Goal: Browse casually

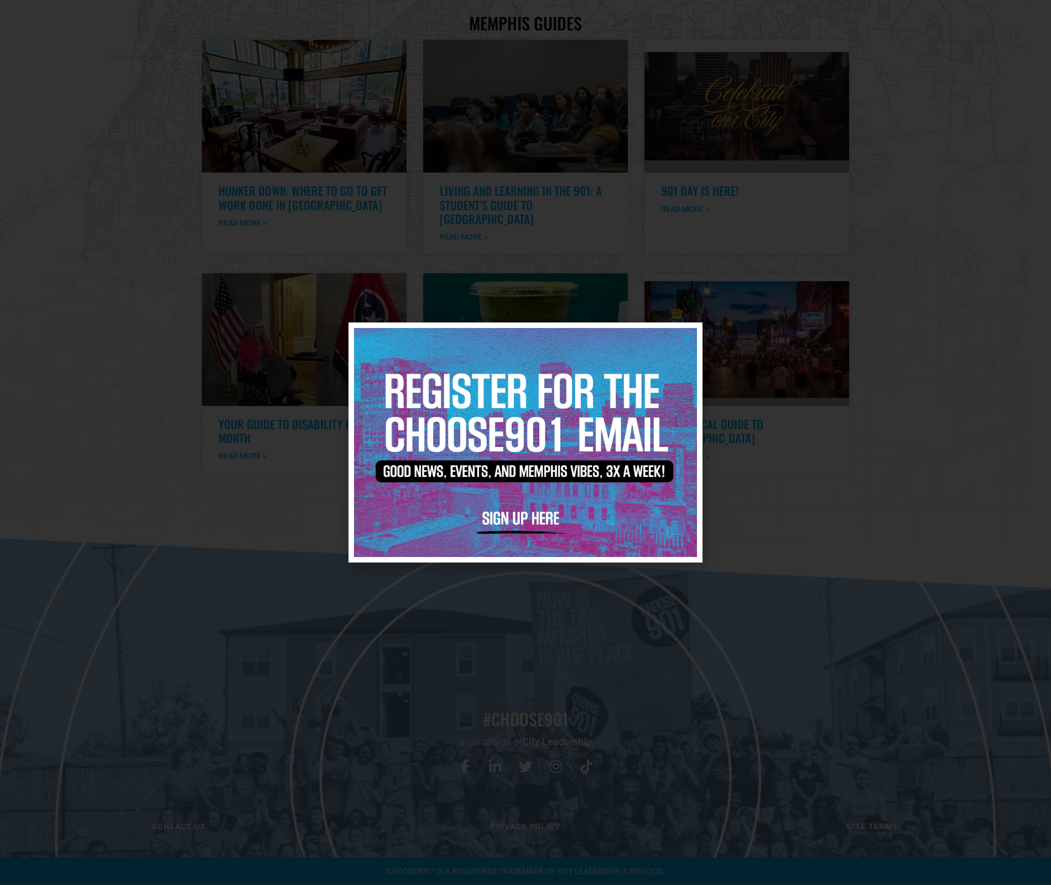
scroll to position [2165, 0]
